Goal: Transaction & Acquisition: Purchase product/service

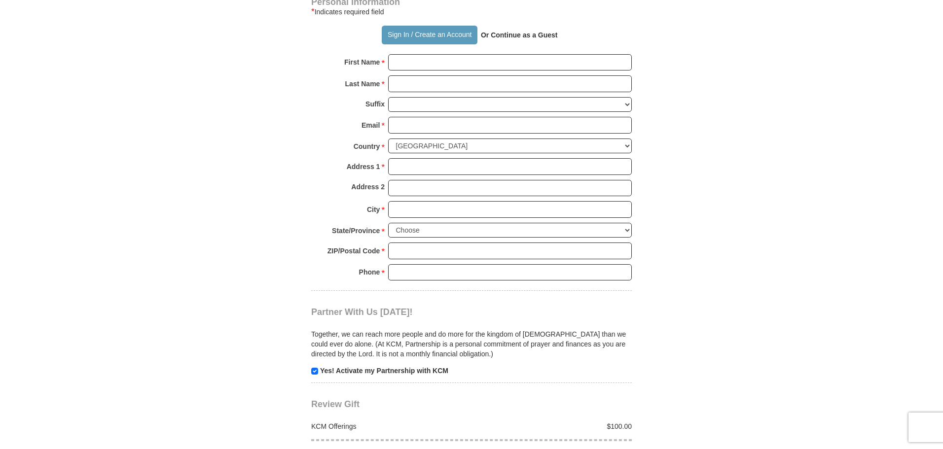
scroll to position [592, 0]
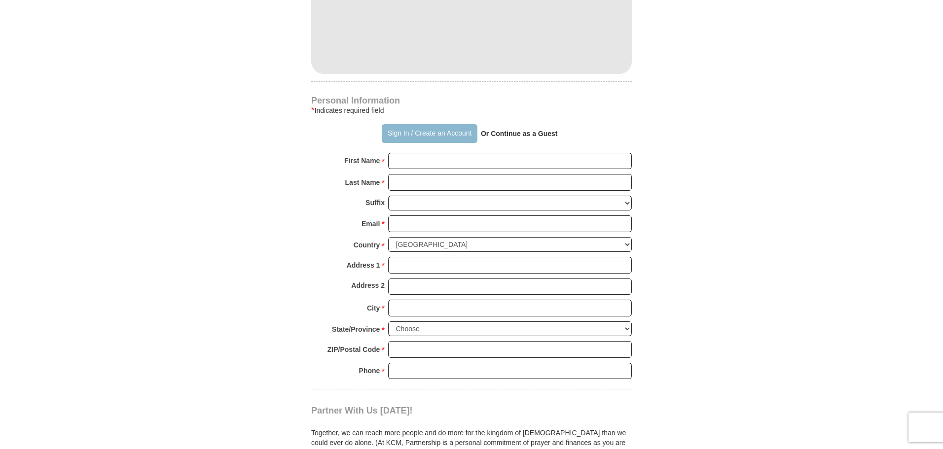
click at [436, 138] on button "Sign In / Create an Account" at bounding box center [429, 133] width 95 height 19
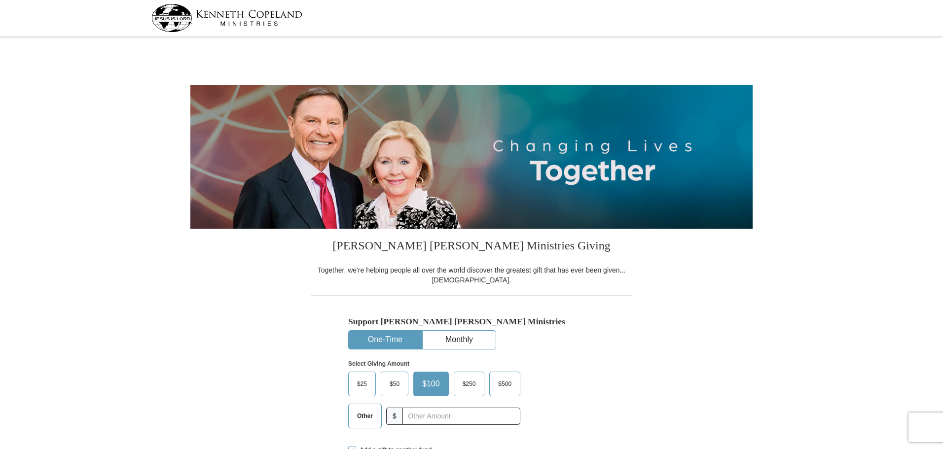
scroll to position [99, 0]
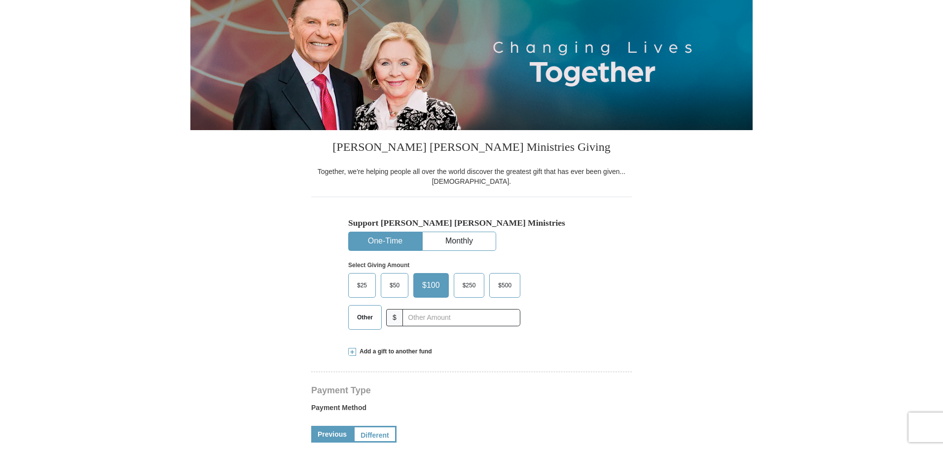
select select "[GEOGRAPHIC_DATA]"
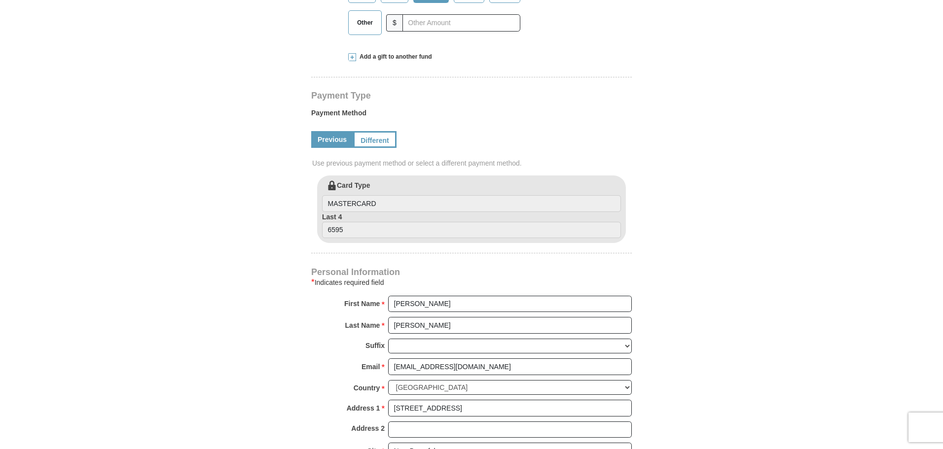
scroll to position [394, 0]
click at [380, 142] on link "Different" at bounding box center [373, 138] width 41 height 17
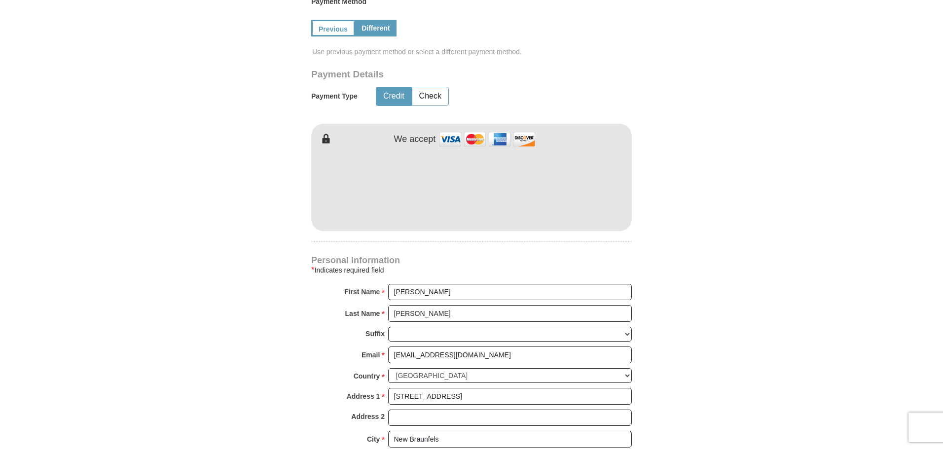
scroll to position [444, 0]
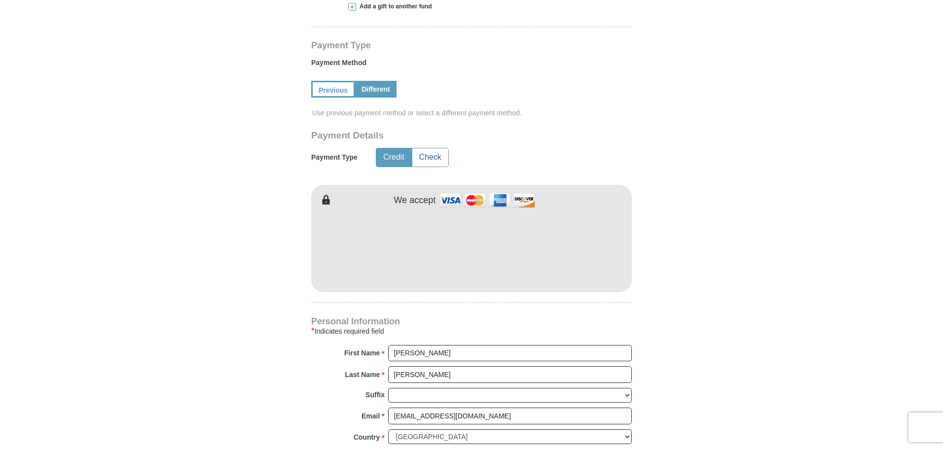
click at [425, 156] on button "Check" at bounding box center [430, 157] width 36 height 18
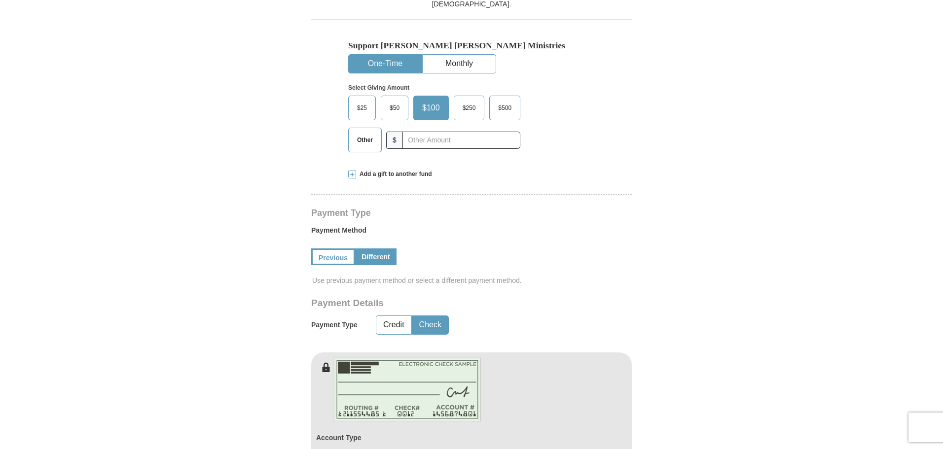
scroll to position [247, 0]
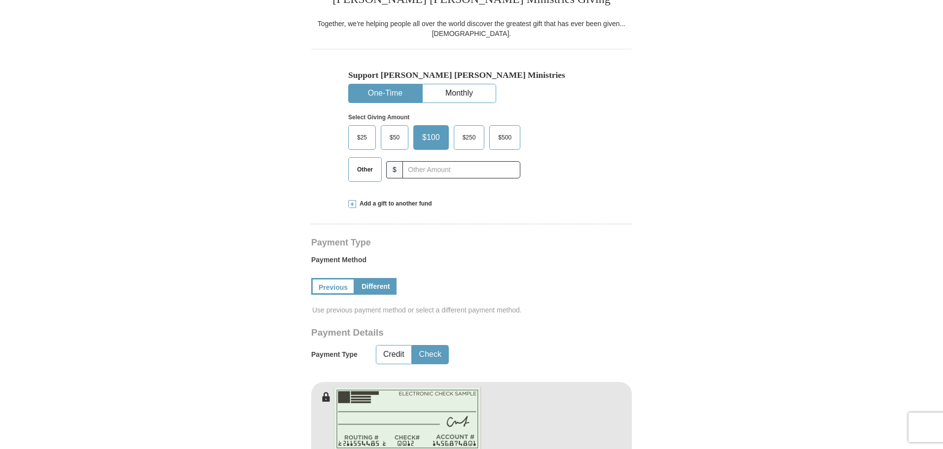
click at [365, 168] on span "Other" at bounding box center [365, 169] width 26 height 15
click at [0, 0] on input "Other" at bounding box center [0, 0] width 0 height 0
click at [418, 170] on input "text" at bounding box center [460, 169] width 109 height 17
type input "1042"
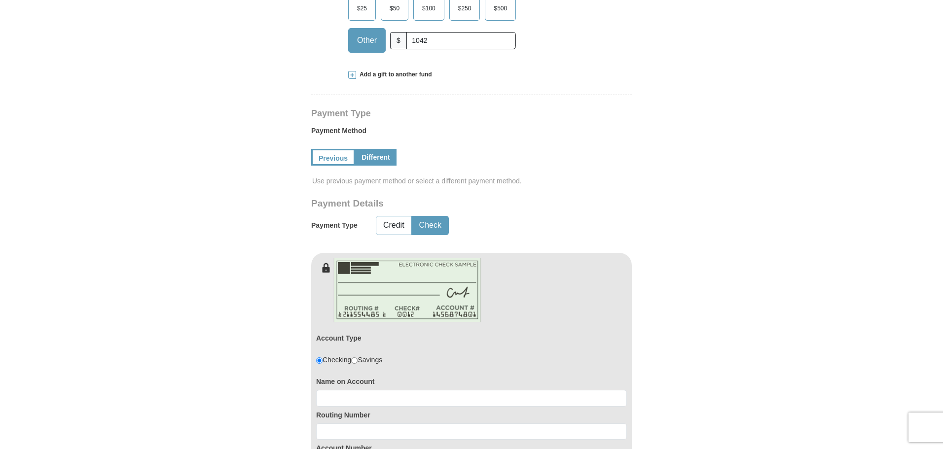
scroll to position [542, 0]
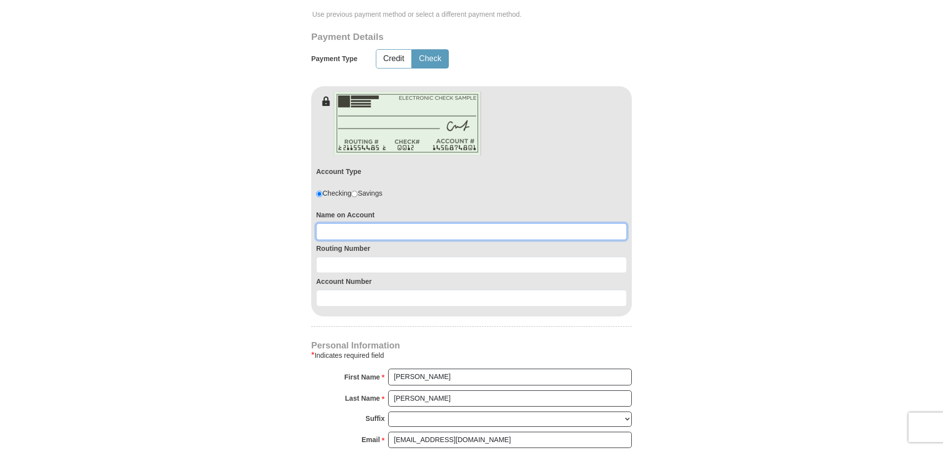
click at [424, 238] on input at bounding box center [471, 231] width 311 height 17
type input "[PERSON_NAME]"
type input "314089681"
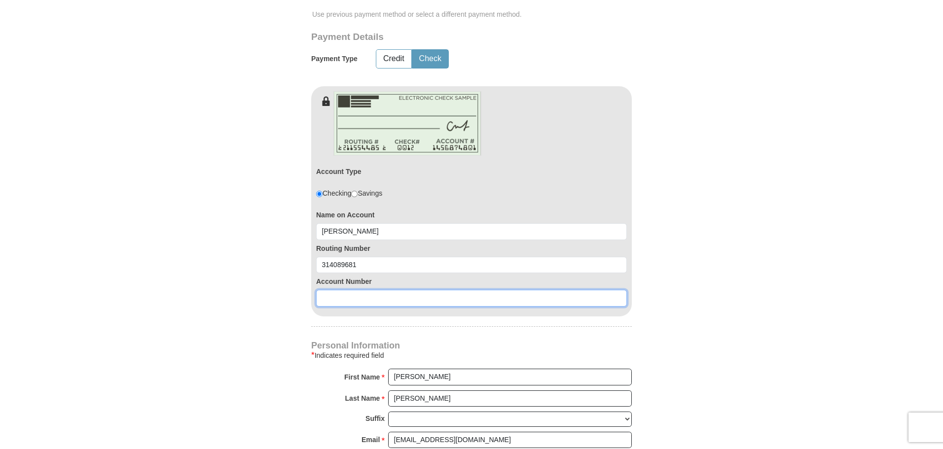
paste input "246755014"
type input "246755014"
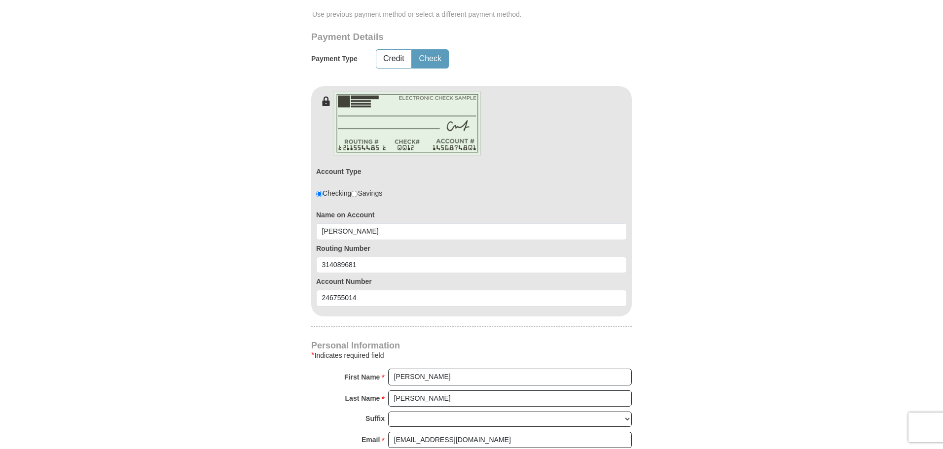
click at [149, 255] on body "Kenneth Copeland Ministries Giving Together, we're helping people all over the …" at bounding box center [471, 440] width 943 height 1964
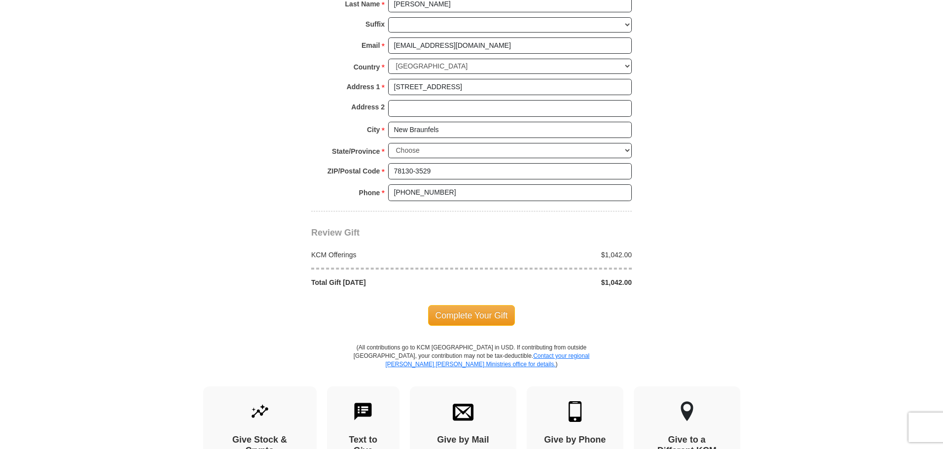
scroll to position [1035, 0]
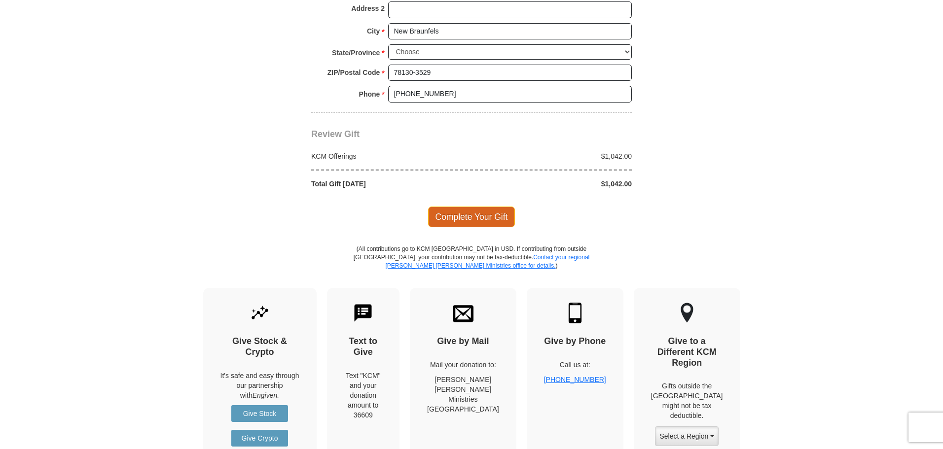
click at [444, 216] on span "Complete Your Gift" at bounding box center [471, 217] width 87 height 21
